Goal: Information Seeking & Learning: Learn about a topic

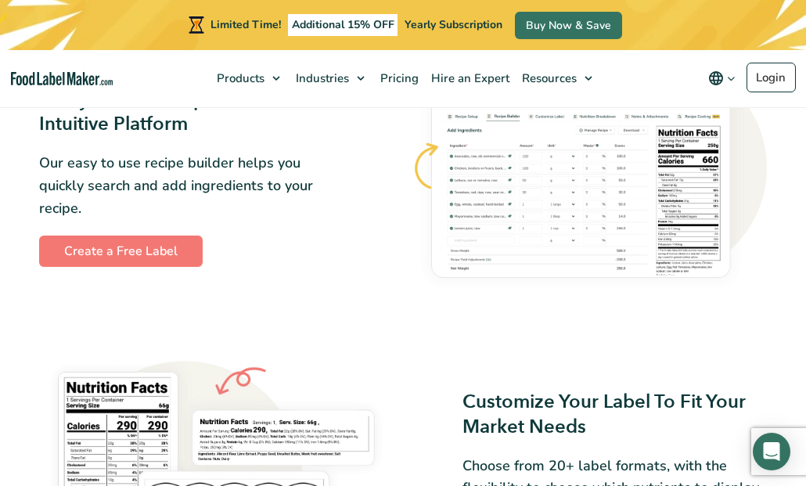
scroll to position [849, 0]
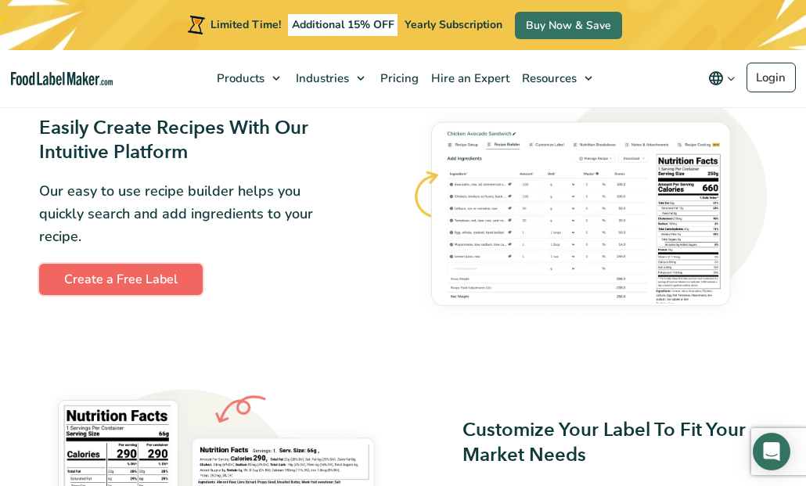
click at [104, 288] on link "Create a Free Label" at bounding box center [121, 279] width 164 height 31
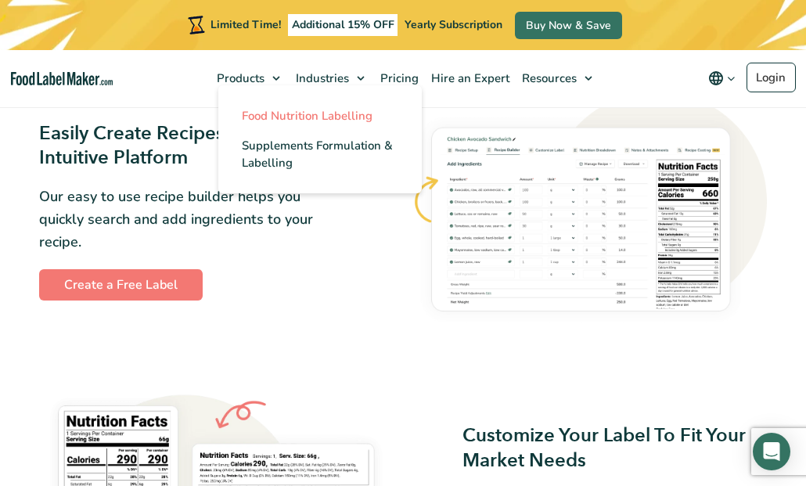
click at [268, 118] on span "Food Nutrition Labelling" at bounding box center [307, 116] width 131 height 16
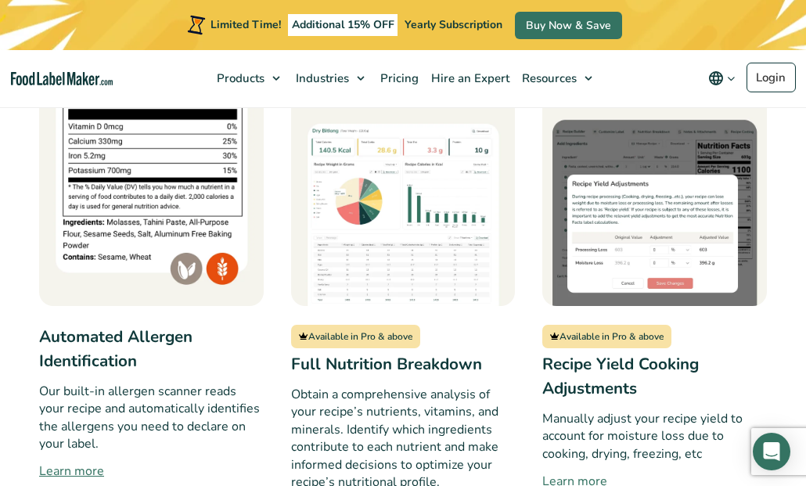
scroll to position [1332, 0]
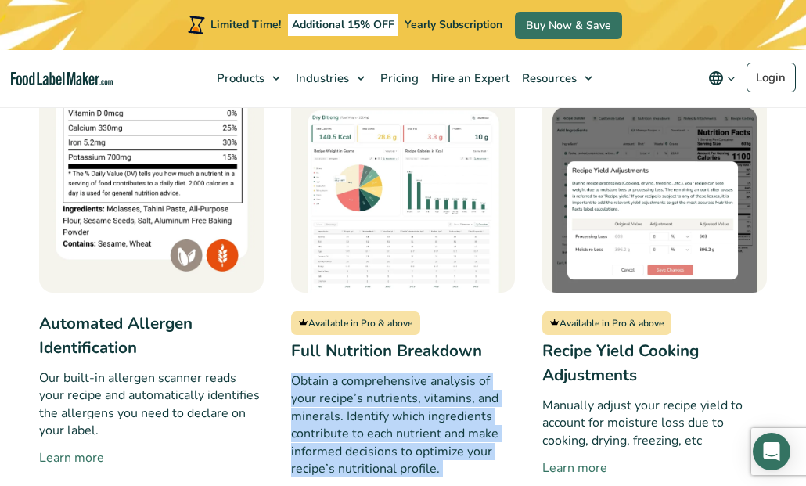
drag, startPoint x: 286, startPoint y: 300, endPoint x: 496, endPoint y: 423, distance: 243.0
click at [496, 423] on div "Market-Compliant Labels Built on the latest regulatory guidelines released by t…" at bounding box center [403, 247] width 728 height 1405
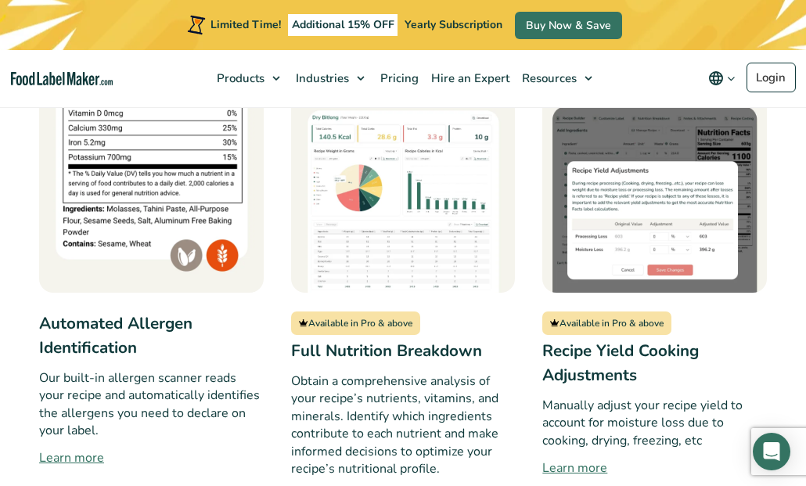
click at [571, 397] on p "Manually adjust your recipe yield to account for moisture loss due to cooking, …" at bounding box center [654, 423] width 225 height 52
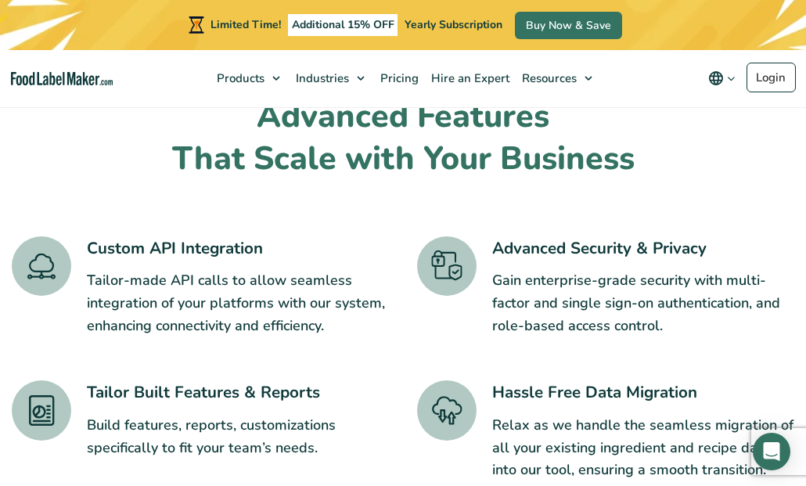
scroll to position [2342, 0]
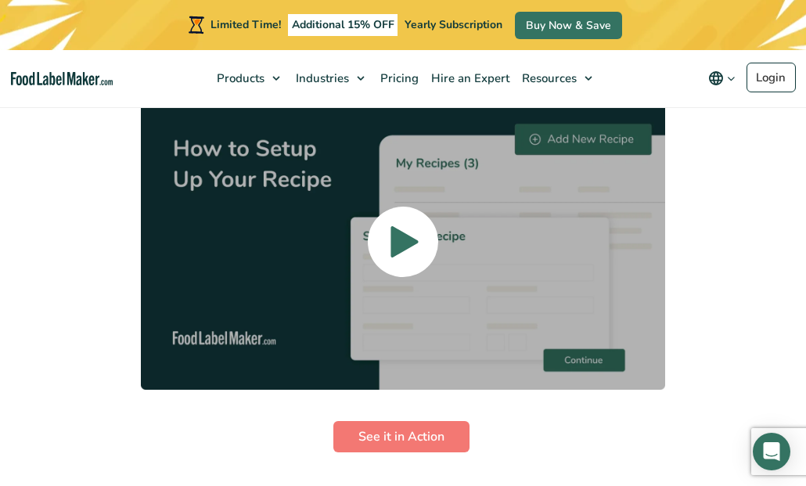
click at [424, 207] on span at bounding box center [403, 242] width 70 height 70
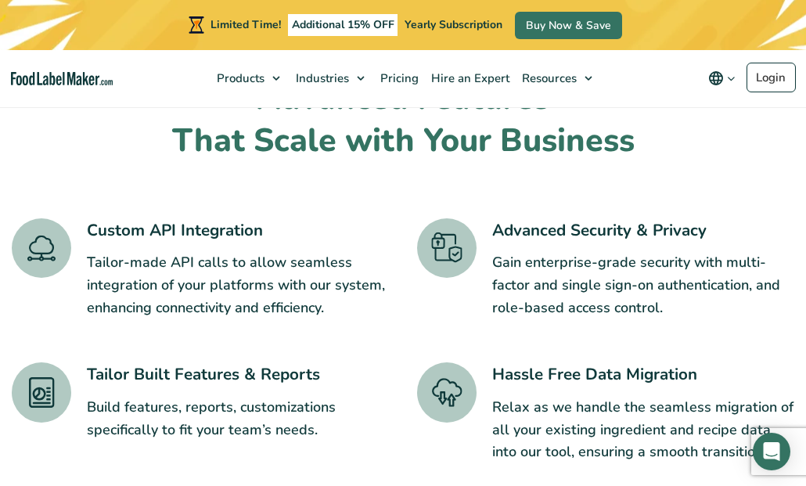
scroll to position [2169, 0]
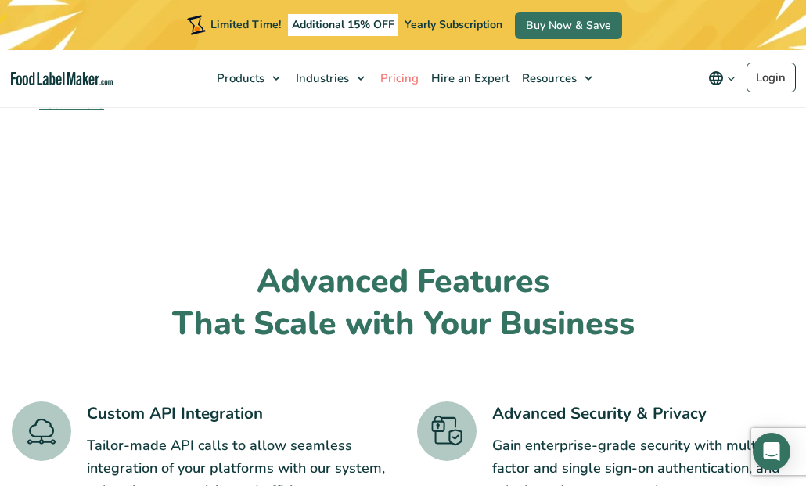
click at [398, 77] on span "Pricing" at bounding box center [398, 78] width 45 height 16
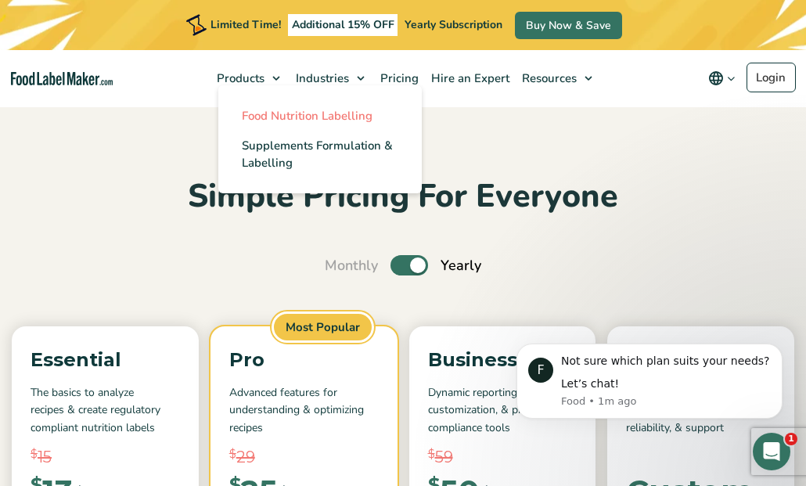
click at [266, 117] on span "Food Nutrition Labelling" at bounding box center [307, 116] width 131 height 16
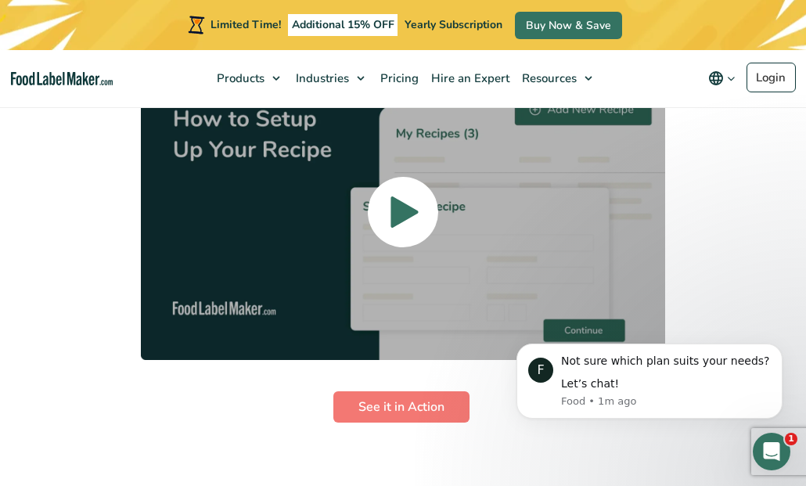
scroll to position [3351, 0]
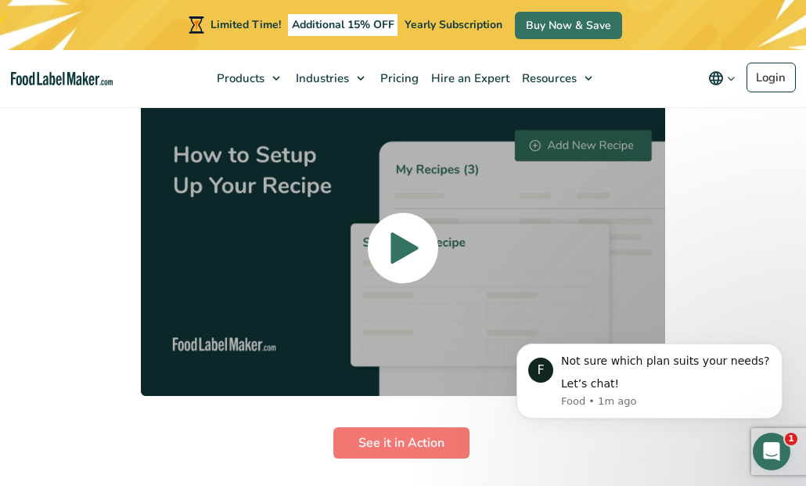
click at [407, 232] on icon at bounding box center [403, 247] width 27 height 31
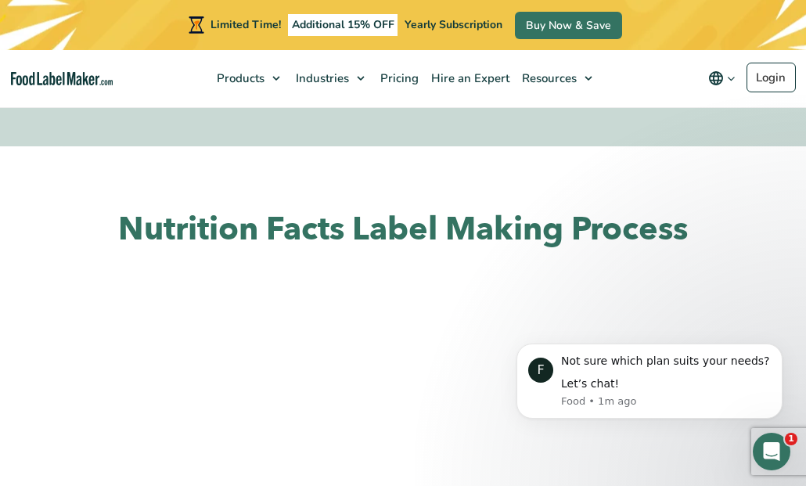
scroll to position [3184, 0]
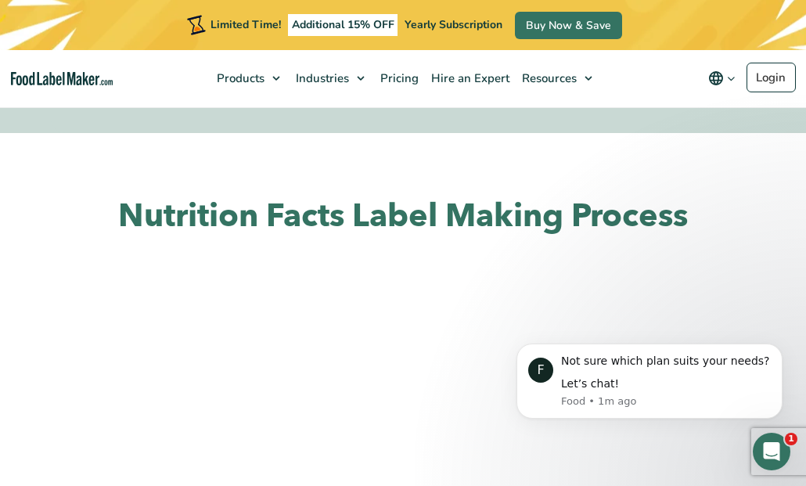
click at [754, 196] on div "Nutrition Facts Label Making Process" at bounding box center [403, 383] width 806 height 374
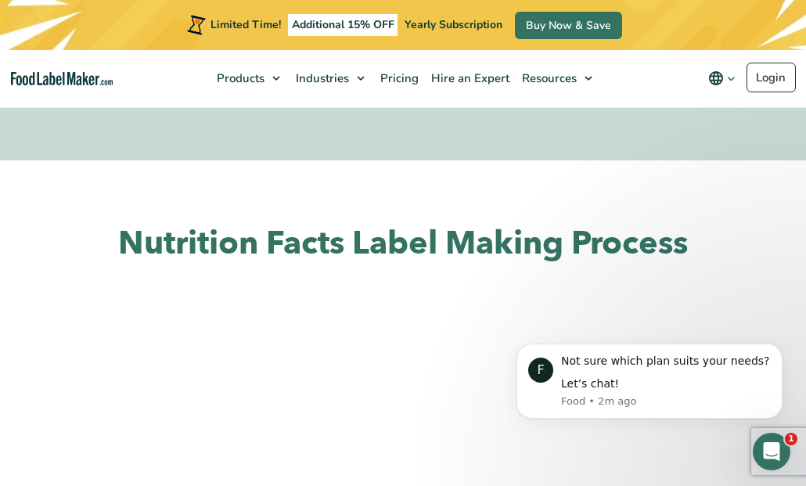
scroll to position [2514, 0]
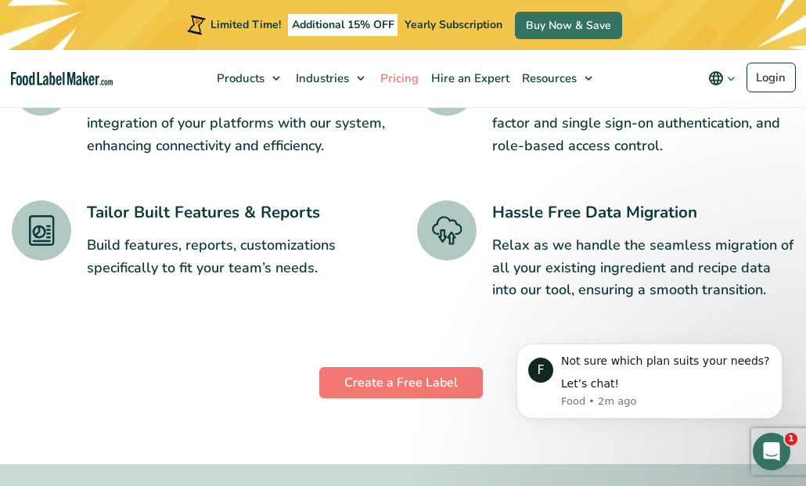
click at [388, 78] on span "Pricing" at bounding box center [398, 78] width 45 height 16
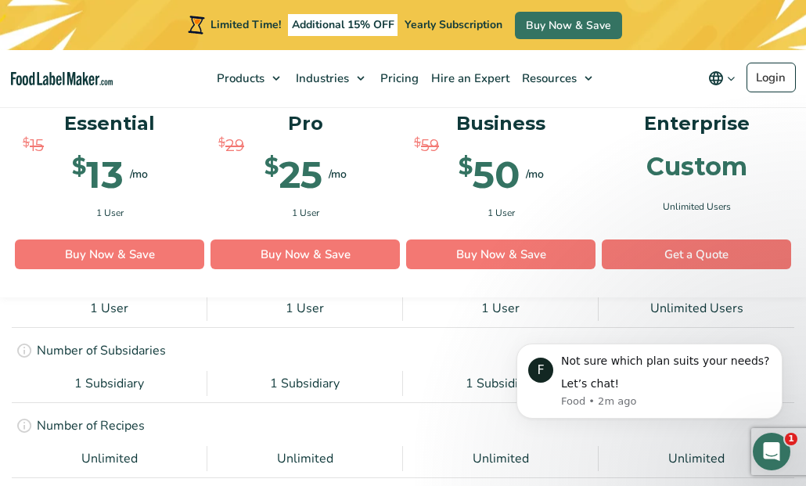
scroll to position [1462, 0]
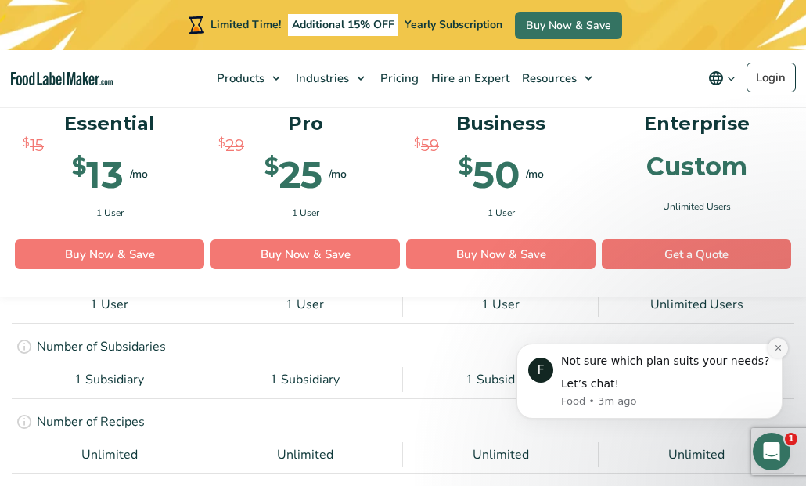
click at [775, 349] on icon "Dismiss notification" at bounding box center [777, 347] width 5 height 5
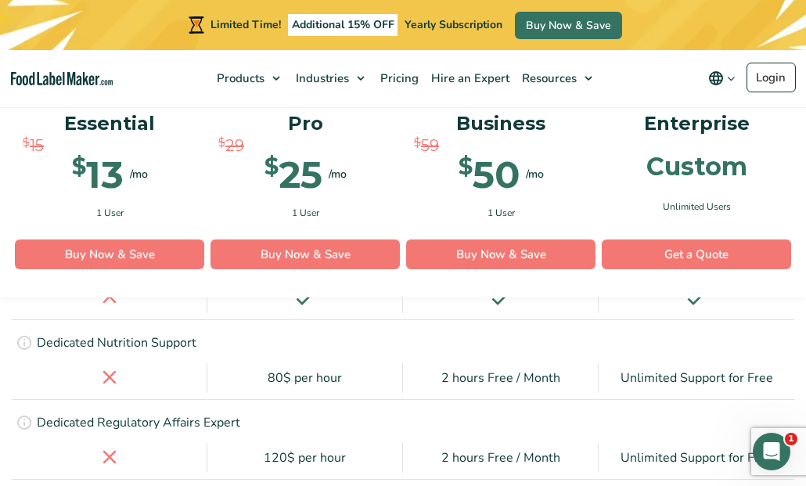
scroll to position [4505, 0]
